Goal: Task Accomplishment & Management: Use online tool/utility

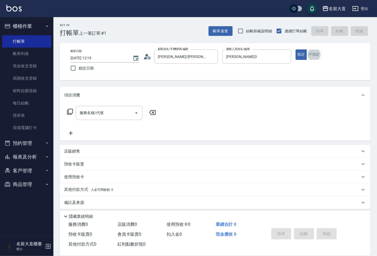
type button "false"
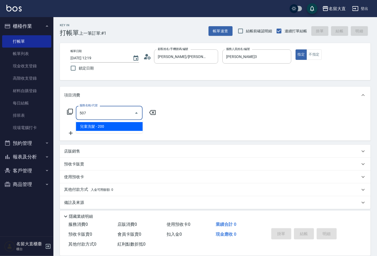
type input "兒童洗髮(507)"
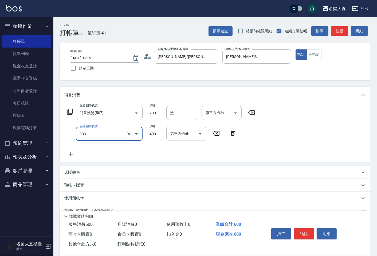
type input "剪髮(C級)(303)"
type input "250"
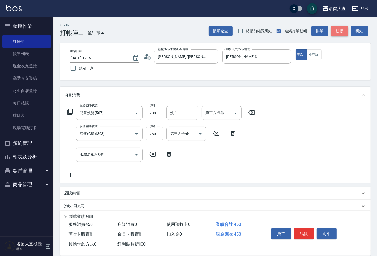
click at [344, 33] on button "結帳" at bounding box center [339, 31] width 17 height 10
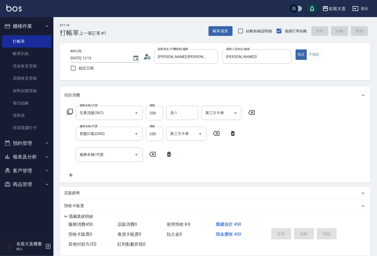
type input "[DATE] 13:23"
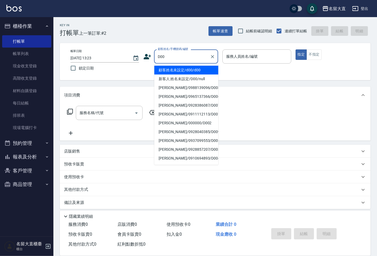
type input "顧客姓名未設定/d00/d00"
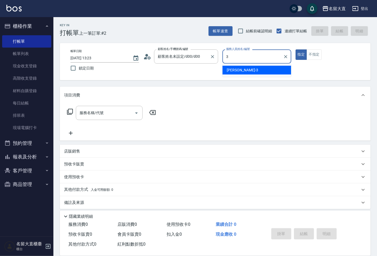
type input "[PERSON_NAME]3"
type button "true"
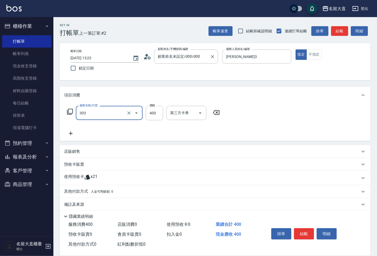
type input "剪髮(C級)(303)"
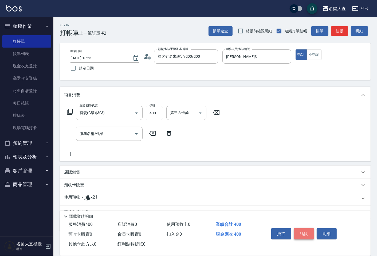
click at [306, 233] on button "結帳" at bounding box center [304, 233] width 20 height 11
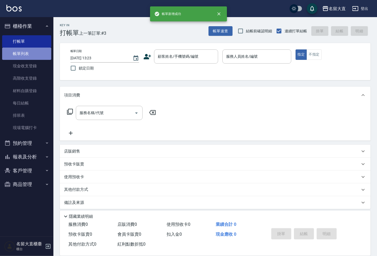
click at [26, 52] on link "帳單列表" at bounding box center [26, 54] width 49 height 12
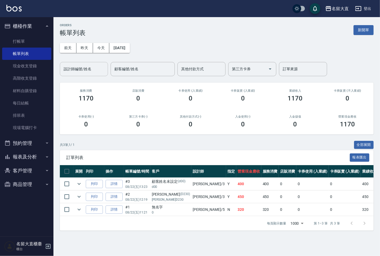
click at [81, 70] on input "設計師編號/姓名" at bounding box center [83, 68] width 43 height 9
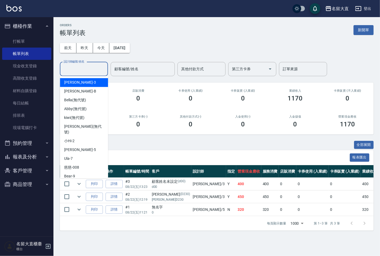
click at [79, 79] on div "[PERSON_NAME]3" at bounding box center [84, 82] width 48 height 9
type input "[PERSON_NAME]3"
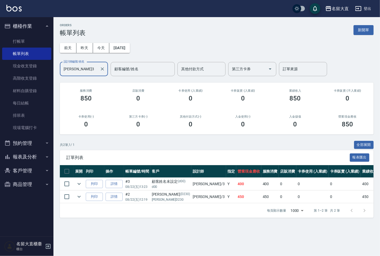
click at [74, 92] on h3 "服務消費" at bounding box center [86, 90] width 40 height 3
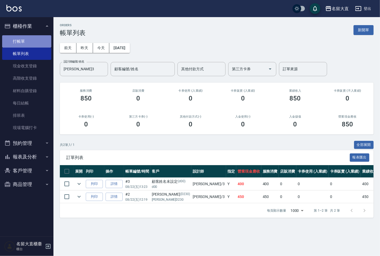
click at [37, 41] on link "打帳單" at bounding box center [26, 41] width 49 height 12
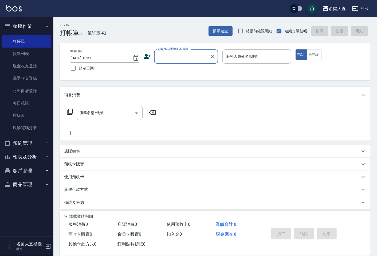
click at [200, 54] on input "顧客姓名/手機號碼/編號" at bounding box center [181, 56] width 51 height 9
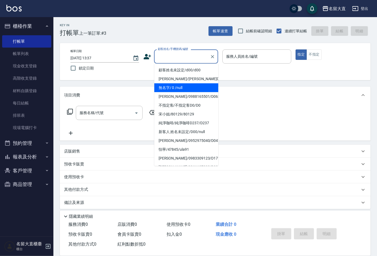
click at [192, 91] on li "無名字/ 0 /null" at bounding box center [186, 87] width 64 height 9
type input "無名字/ 0 /null"
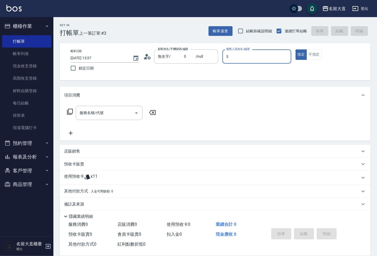
type input "Reese-5"
type button "true"
click at [314, 55] on button "不指定" at bounding box center [314, 54] width 15 height 10
click at [118, 108] on div "服務名稱/代號" at bounding box center [109, 113] width 67 height 14
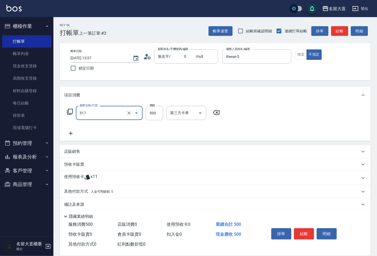
type input "舒醒頭皮(517)"
type input "600"
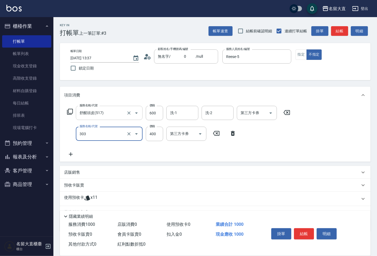
type input "剪髮(C級)(303)"
type input "350"
click at [343, 32] on button "結帳" at bounding box center [339, 31] width 17 height 10
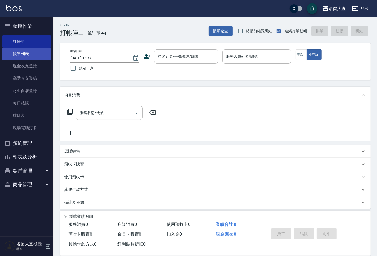
click at [31, 57] on link "帳單列表" at bounding box center [26, 54] width 49 height 12
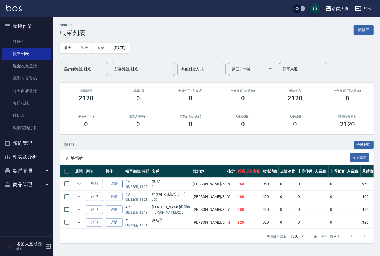
click at [116, 183] on link "詳情" at bounding box center [113, 184] width 17 height 8
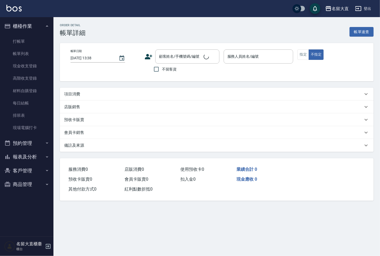
type input "[DATE] 13:37"
type input "Reese-5"
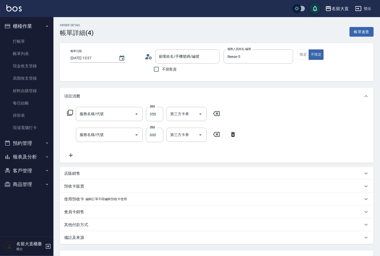
type input "無名字/ 0 /null"
type input "剪髮(C級)(303)"
type input "舒醒頭皮(517)"
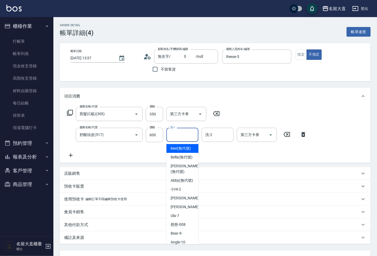
click at [183, 134] on input "洗-1" at bounding box center [182, 134] width 27 height 9
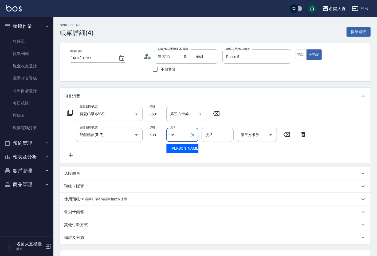
type input "[PERSON_NAME]-16"
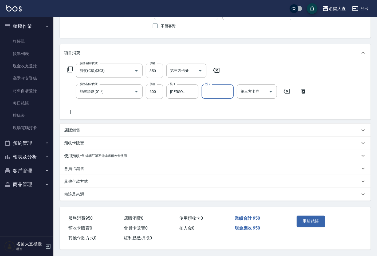
scroll to position [45, 0]
click at [316, 222] on button "重新結帳" at bounding box center [311, 220] width 28 height 11
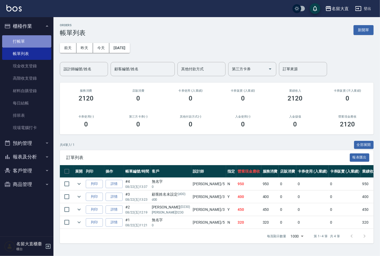
drag, startPoint x: 316, startPoint y: 222, endPoint x: 21, endPoint y: 39, distance: 346.6
click at [21, 39] on link "打帳單" at bounding box center [26, 41] width 49 height 12
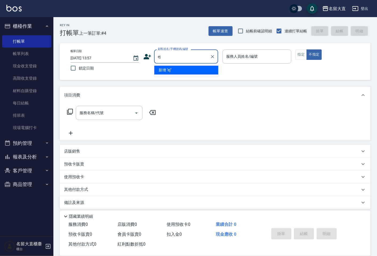
type input "e"
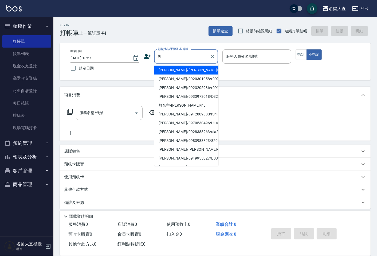
type input "[PERSON_NAME]/[PERSON_NAME]D224/D224"
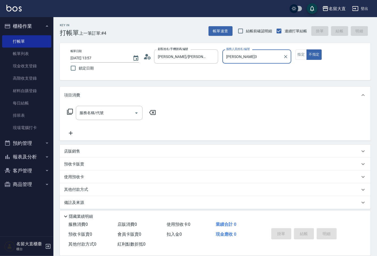
type input "[PERSON_NAME]3"
click at [307, 49] on button "不指定" at bounding box center [314, 54] width 15 height 10
type button "false"
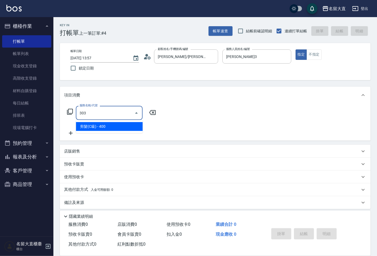
type input "剪髮(C級)(303)"
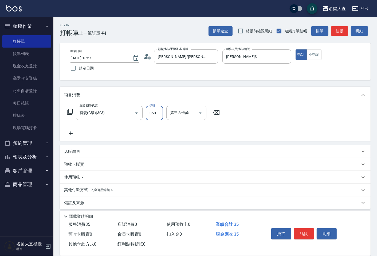
type input "350"
click at [338, 30] on button "結帳" at bounding box center [339, 31] width 17 height 10
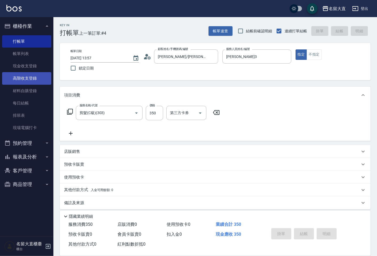
type input "[DATE] 13:58"
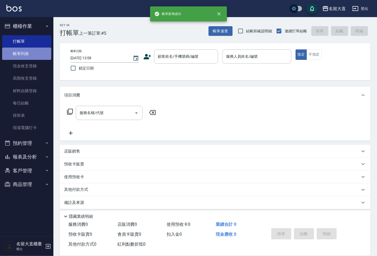
click at [27, 56] on link "帳單列表" at bounding box center [26, 54] width 49 height 12
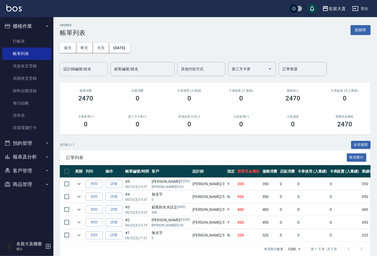
click at [80, 73] on input "設計師編號/姓名" at bounding box center [83, 68] width 43 height 9
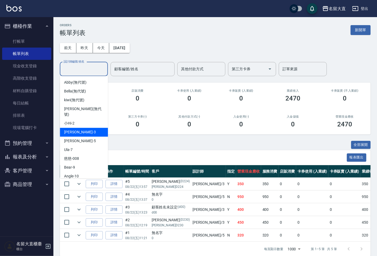
click at [85, 128] on div "[PERSON_NAME]3" at bounding box center [84, 132] width 48 height 9
type input "[PERSON_NAME]3"
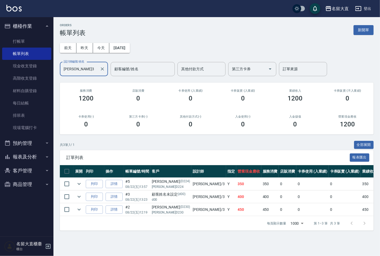
click at [23, 156] on button "報表及分析" at bounding box center [26, 157] width 49 height 14
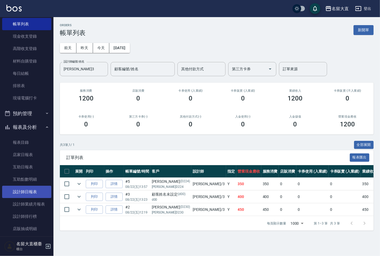
scroll to position [59, 0]
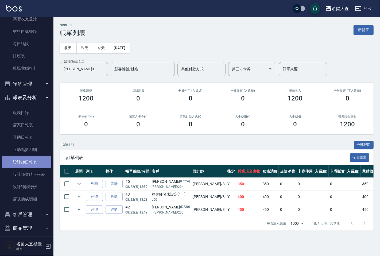
click at [28, 162] on link "設計師日報表" at bounding box center [26, 162] width 49 height 12
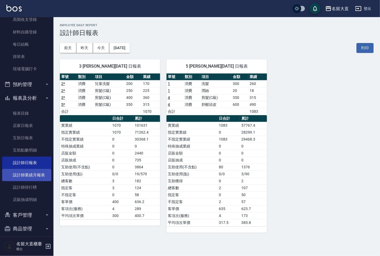
scroll to position [59, 0]
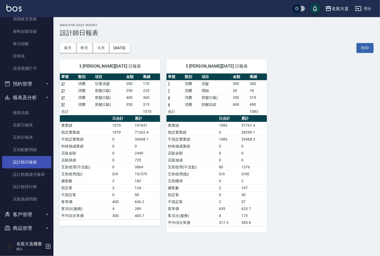
click at [36, 156] on link "設計師日報表" at bounding box center [26, 162] width 49 height 12
